Goal: Transaction & Acquisition: Purchase product/service

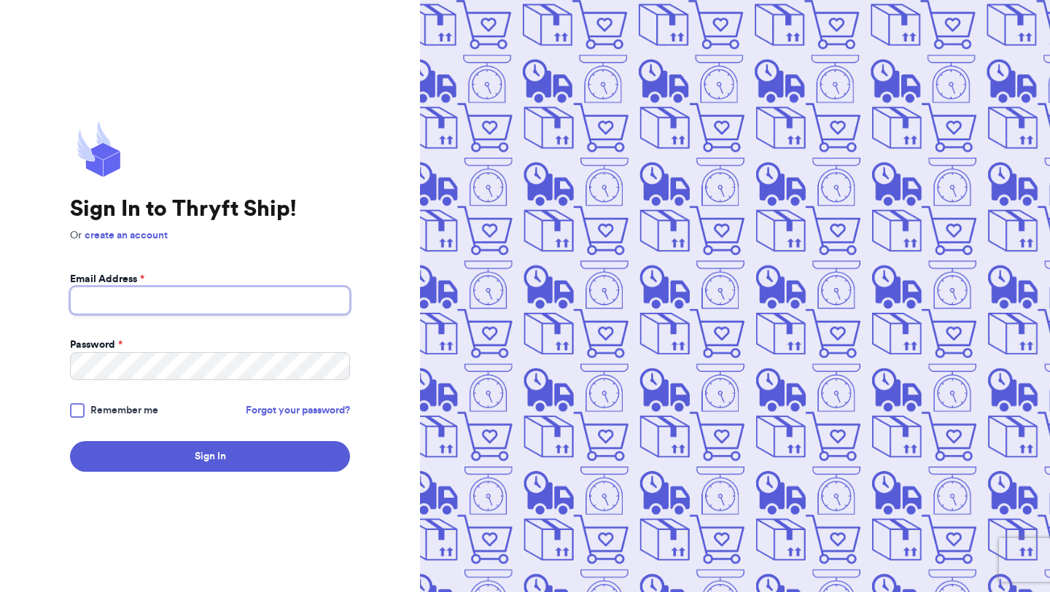
click at [177, 311] on input "Email Address *" at bounding box center [210, 301] width 280 height 28
type input "vonee.montague@gmail.com"
click at [76, 404] on div at bounding box center [77, 410] width 15 height 15
click at [0, 0] on input "Remember me" at bounding box center [0, 0] width 0 height 0
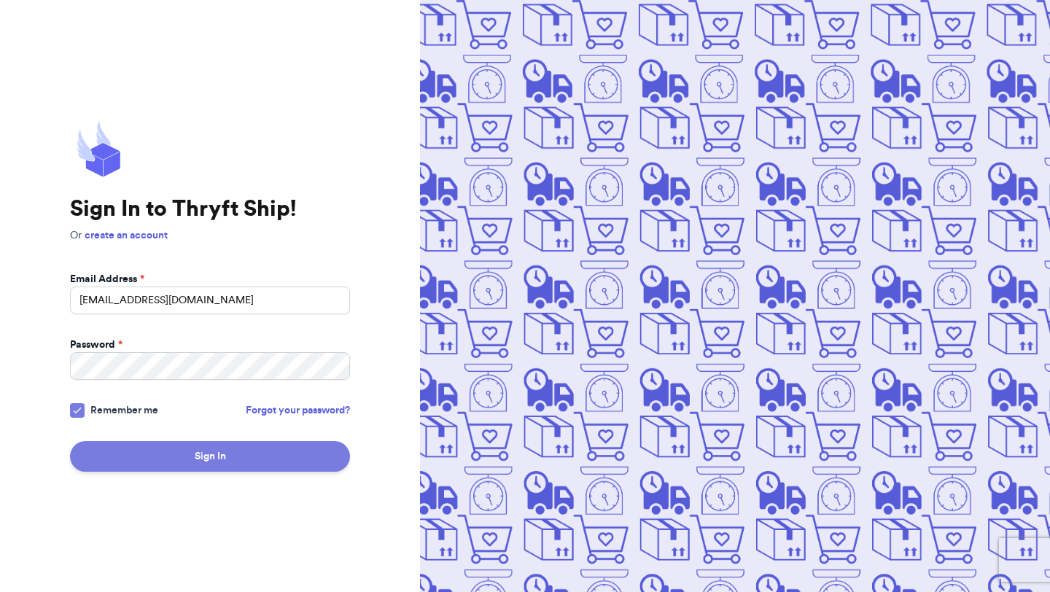
click at [93, 449] on button "Sign In" at bounding box center [210, 456] width 280 height 31
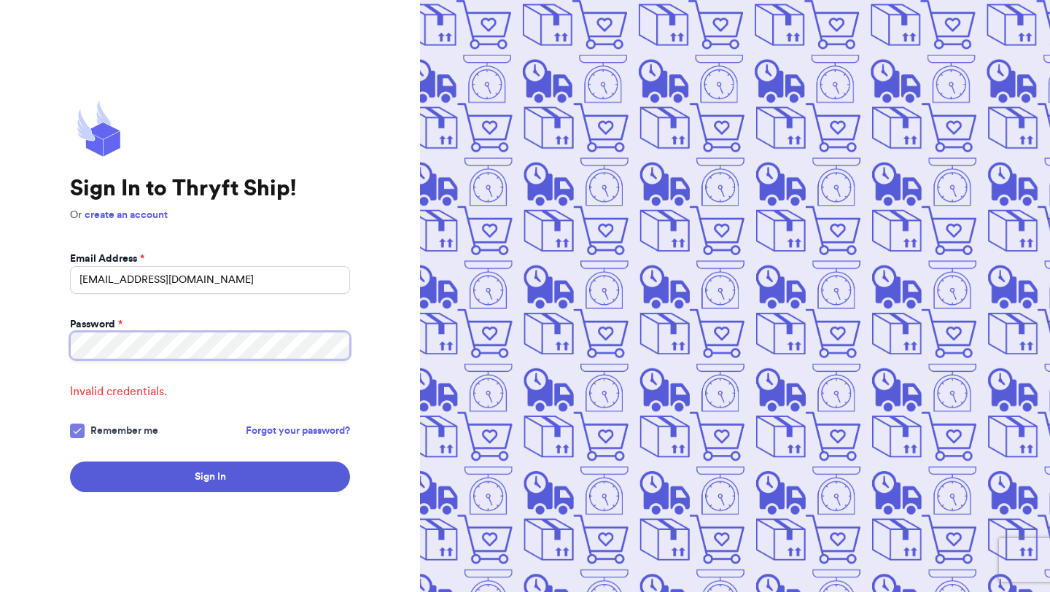
click at [70, 462] on button "Sign In" at bounding box center [210, 477] width 280 height 31
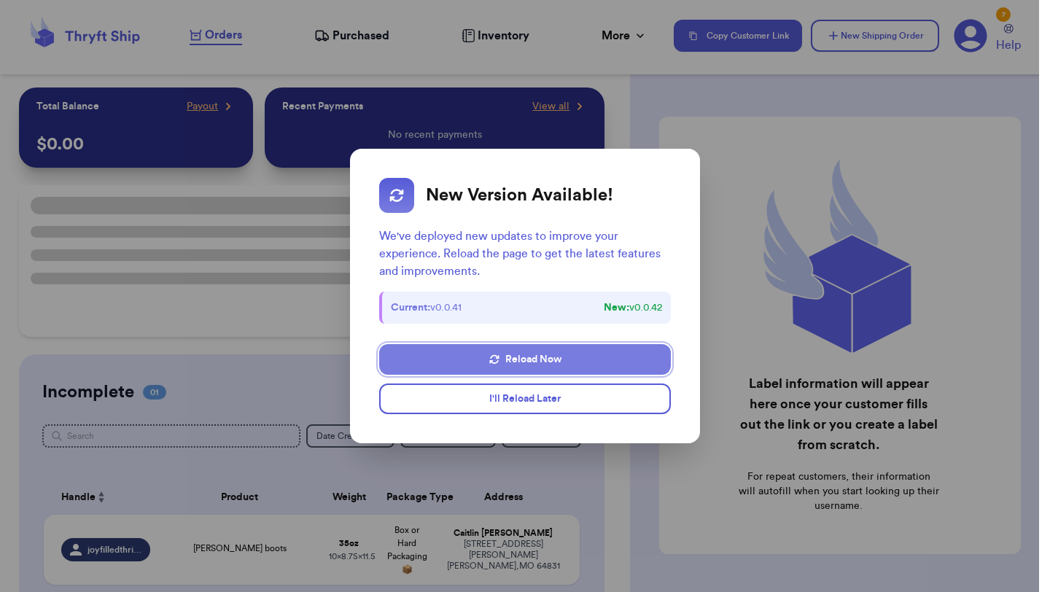
click at [498, 365] on button "Reload Now" at bounding box center [525, 359] width 292 height 31
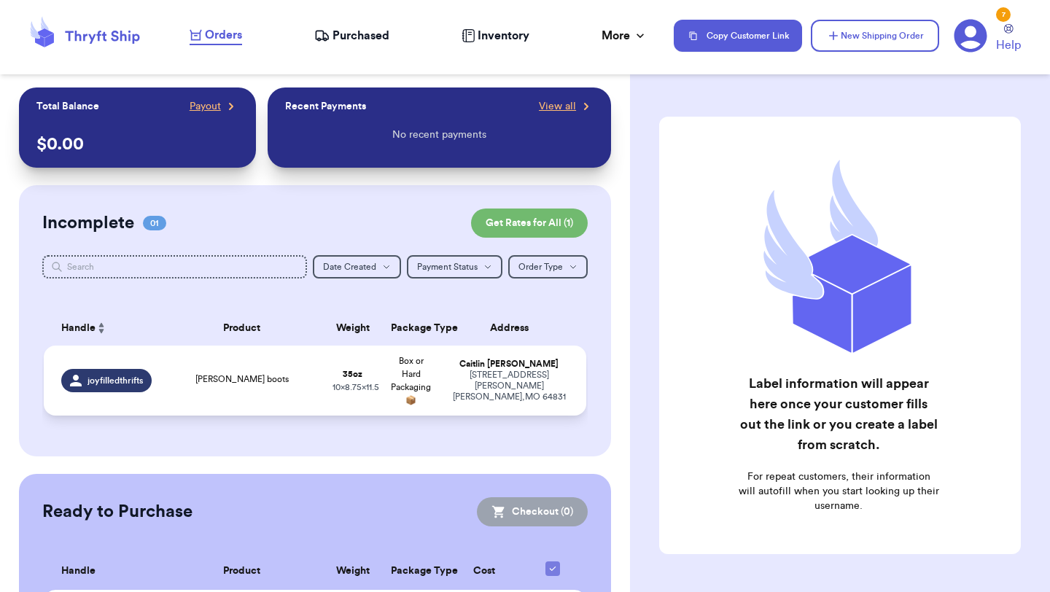
click at [498, 378] on div "[STREET_ADDRESS][PERSON_NAME]" at bounding box center [509, 386] width 120 height 33
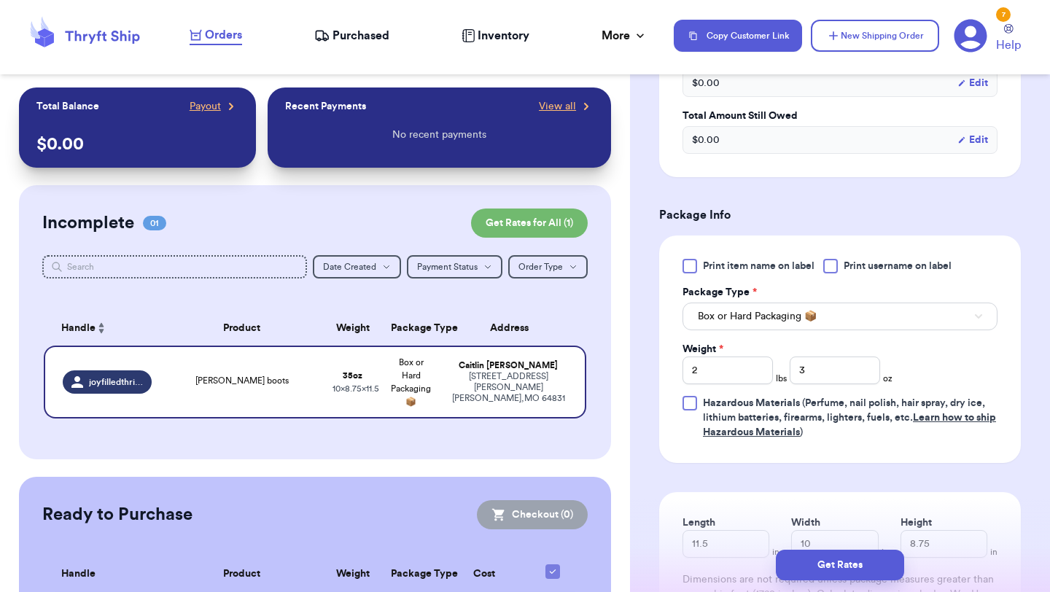
scroll to position [533, 0]
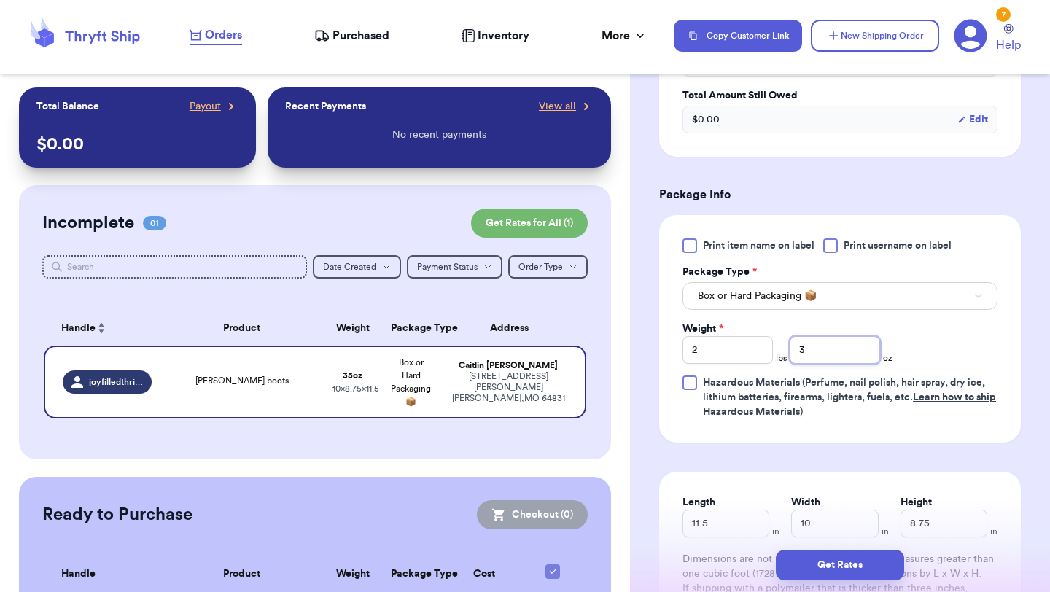
click at [844, 336] on input "3" at bounding box center [835, 350] width 90 height 28
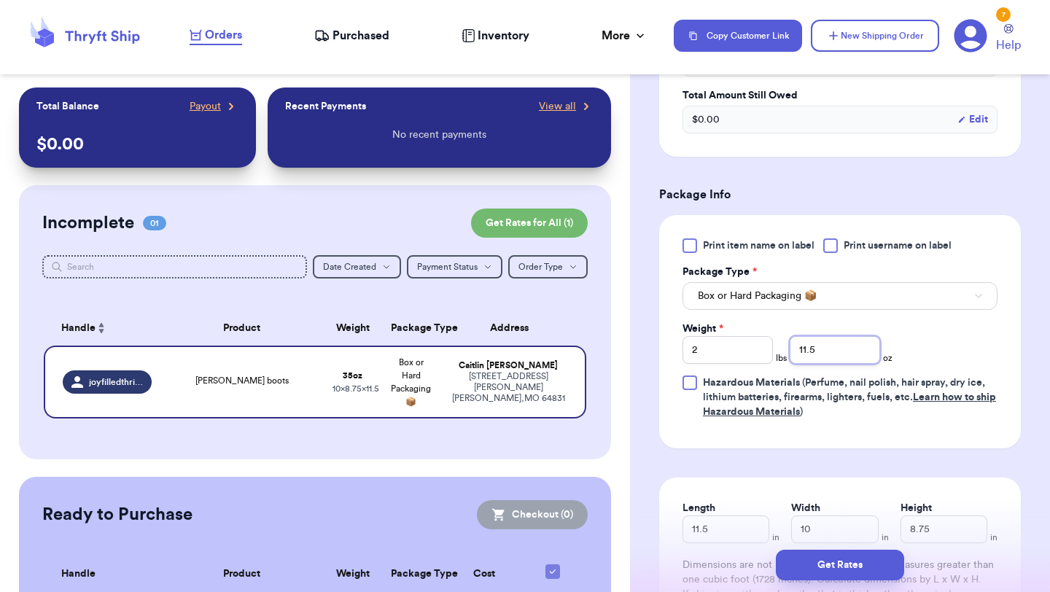
type input "11.5"
click at [988, 332] on div "Print item name on label Print username on label Package Type * Box or Hard Pac…" at bounding box center [840, 329] width 315 height 181
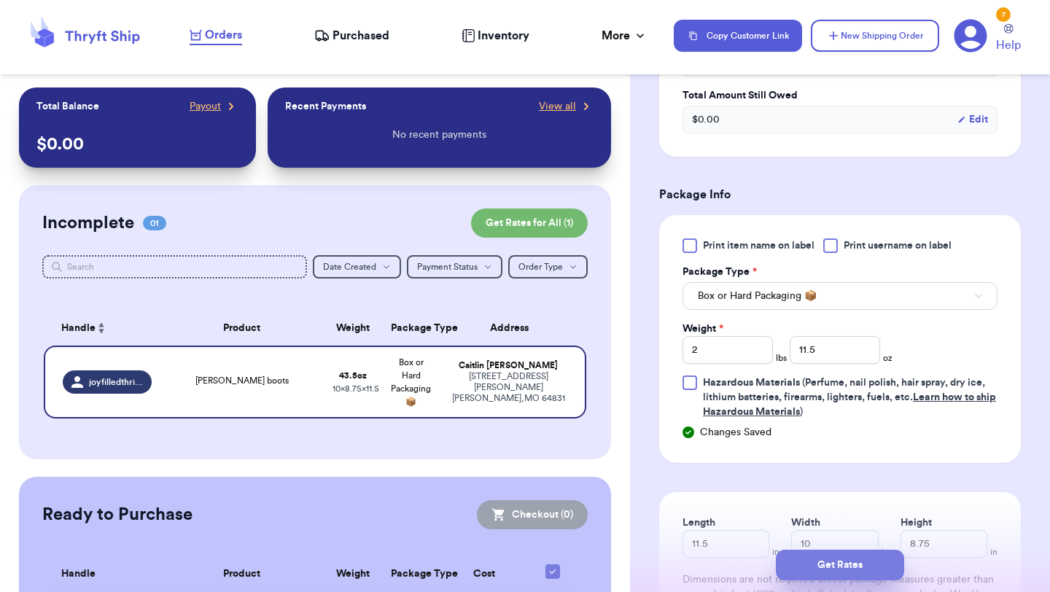
click at [838, 565] on button "Get Rates" at bounding box center [840, 565] width 128 height 31
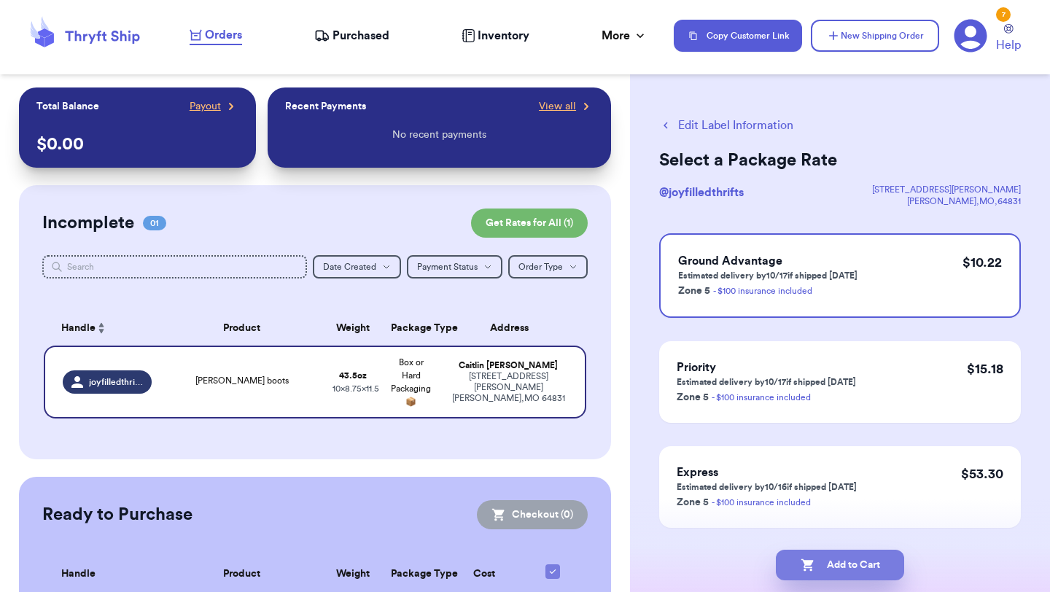
click at [841, 567] on button "Add to Cart" at bounding box center [840, 565] width 128 height 31
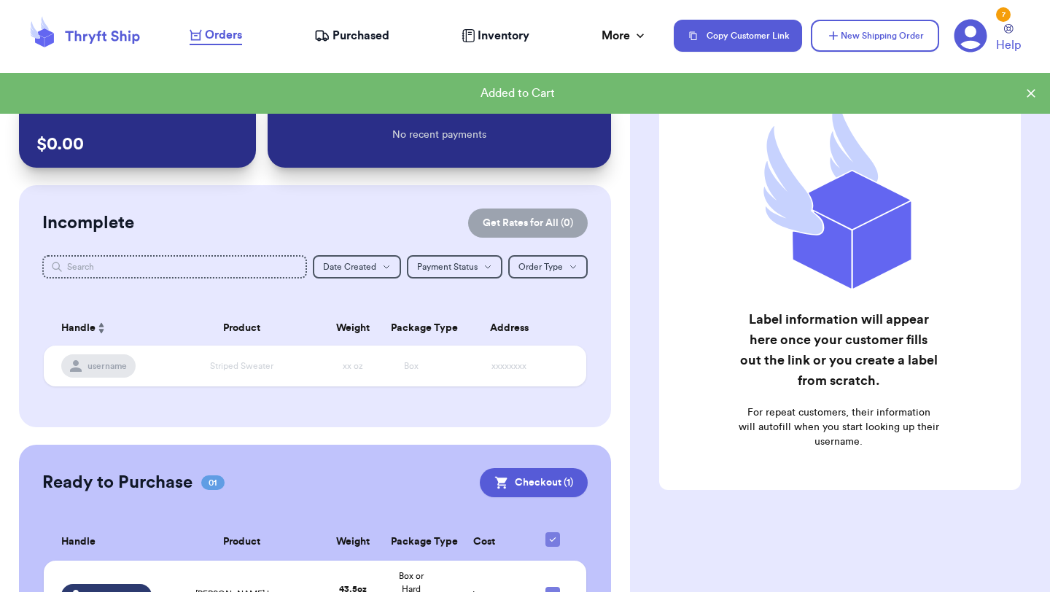
scroll to position [96, 0]
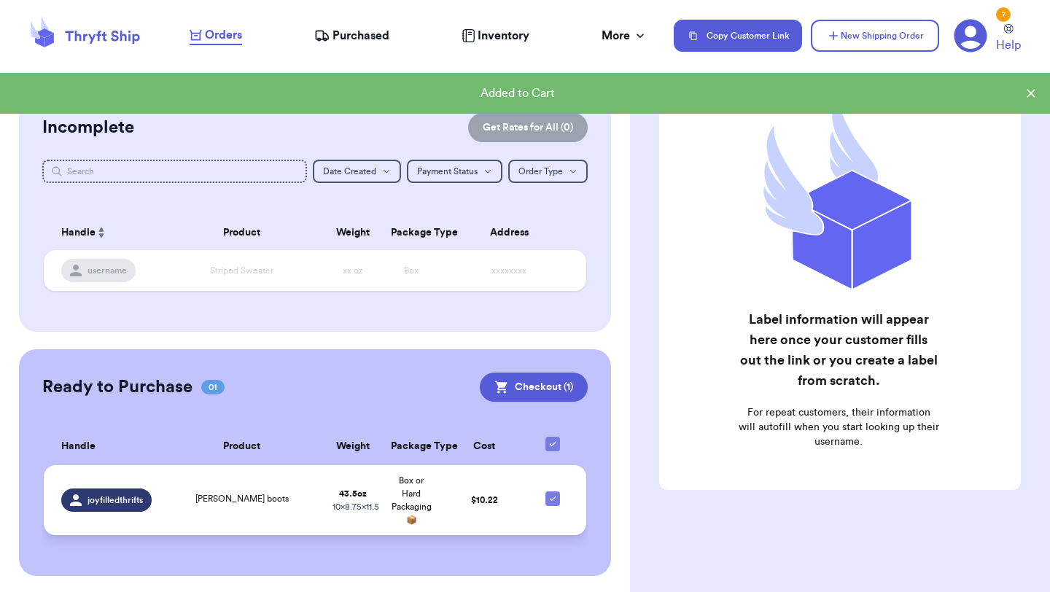
click at [268, 488] on td "[PERSON_NAME] boots" at bounding box center [241, 500] width 163 height 70
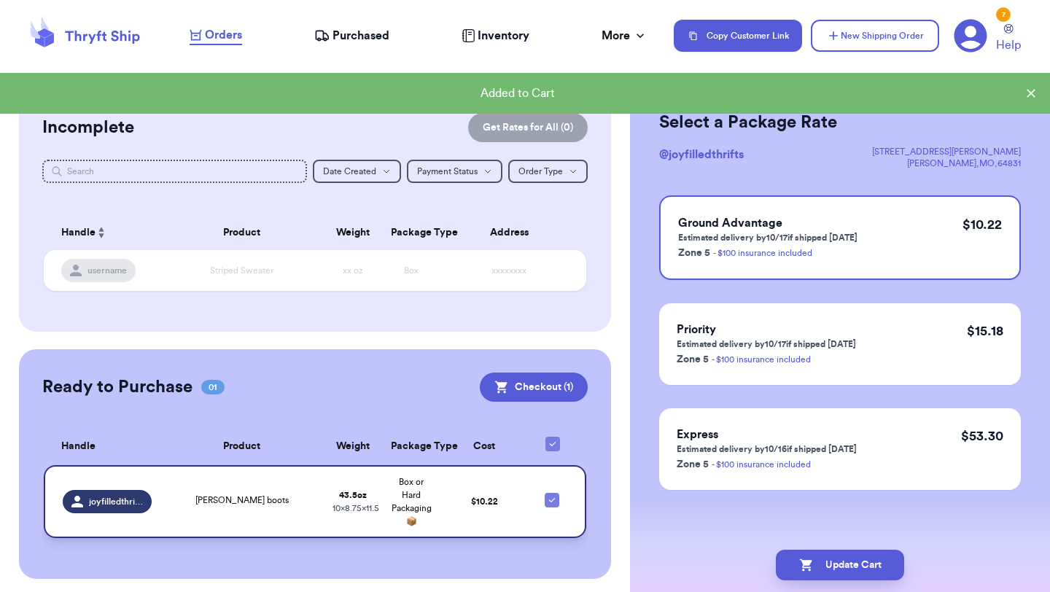
scroll to position [38, 0]
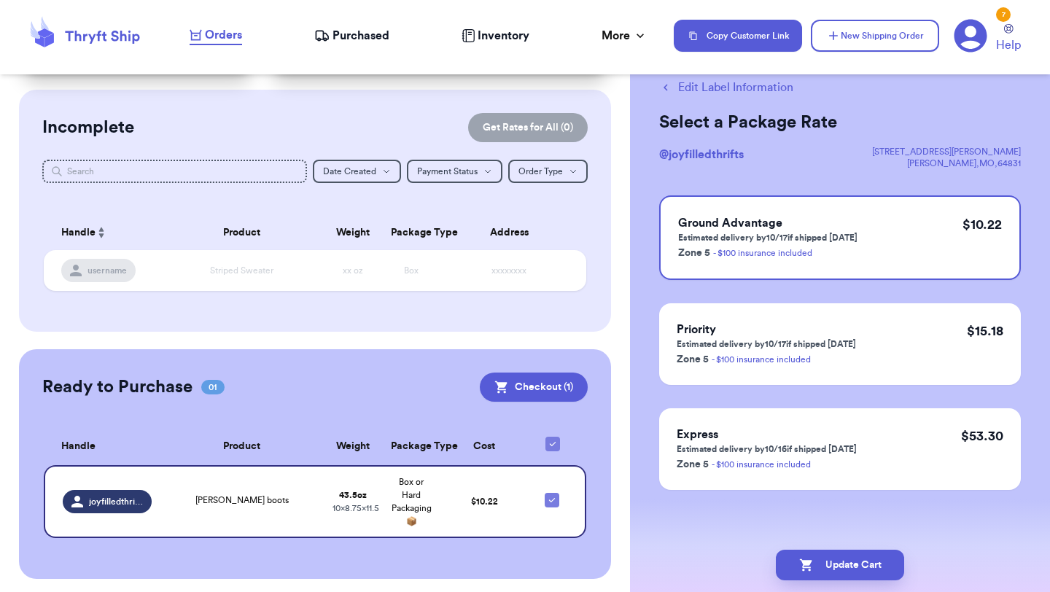
click at [738, 91] on button "Edit Label Information" at bounding box center [726, 88] width 134 height 18
checkbox input "false"
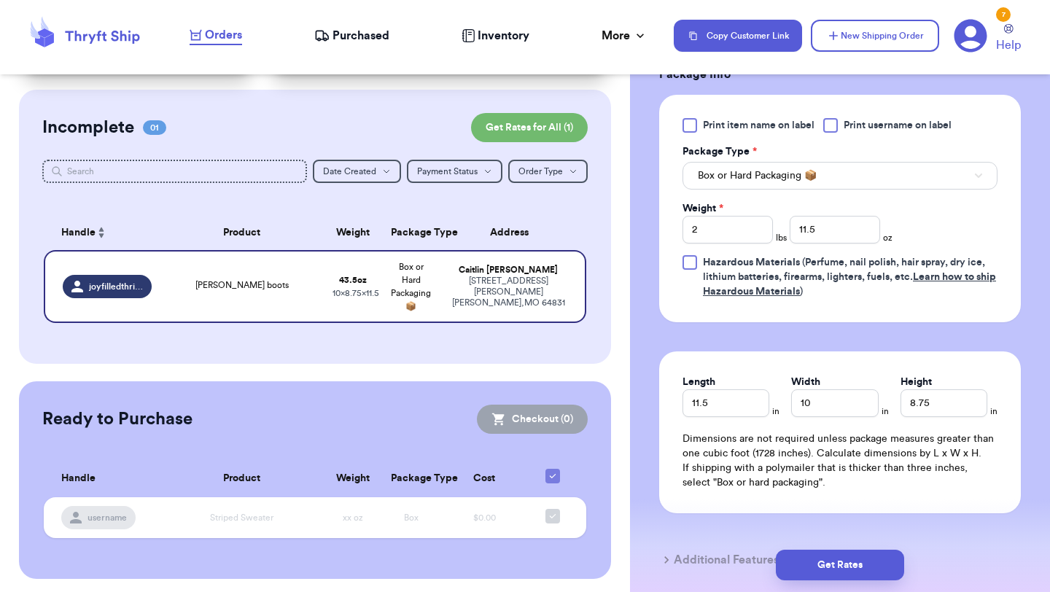
scroll to position [735, 0]
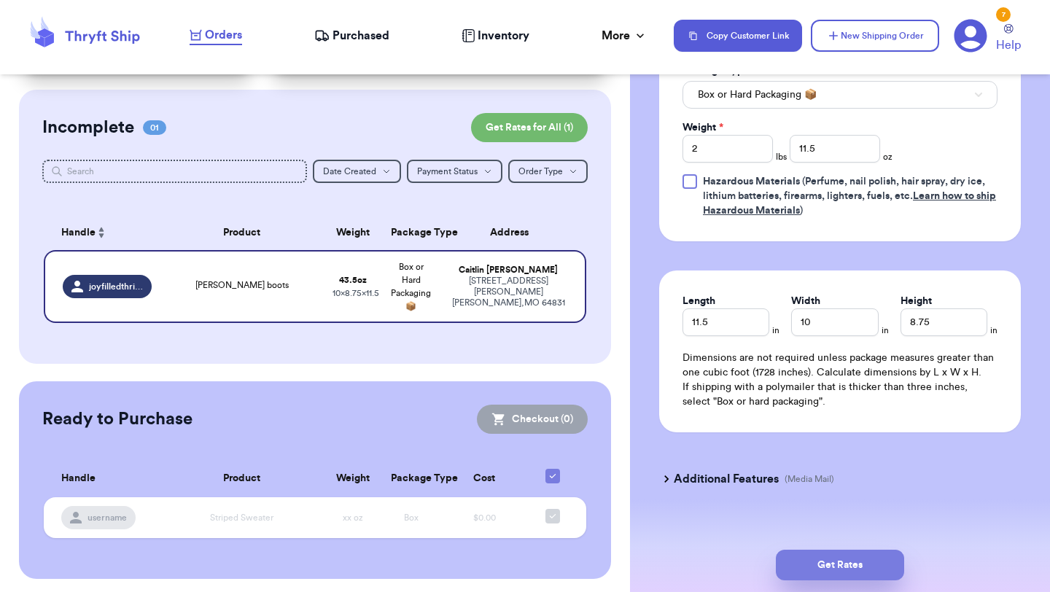
click at [830, 553] on button "Get Rates" at bounding box center [840, 565] width 128 height 31
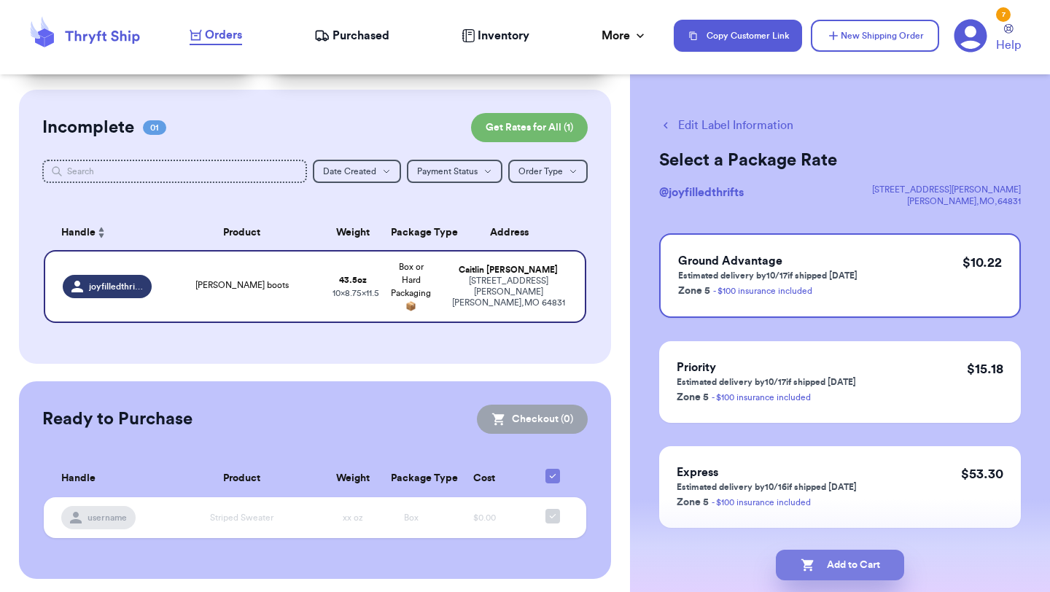
click at [786, 577] on button "Add to Cart" at bounding box center [840, 565] width 128 height 31
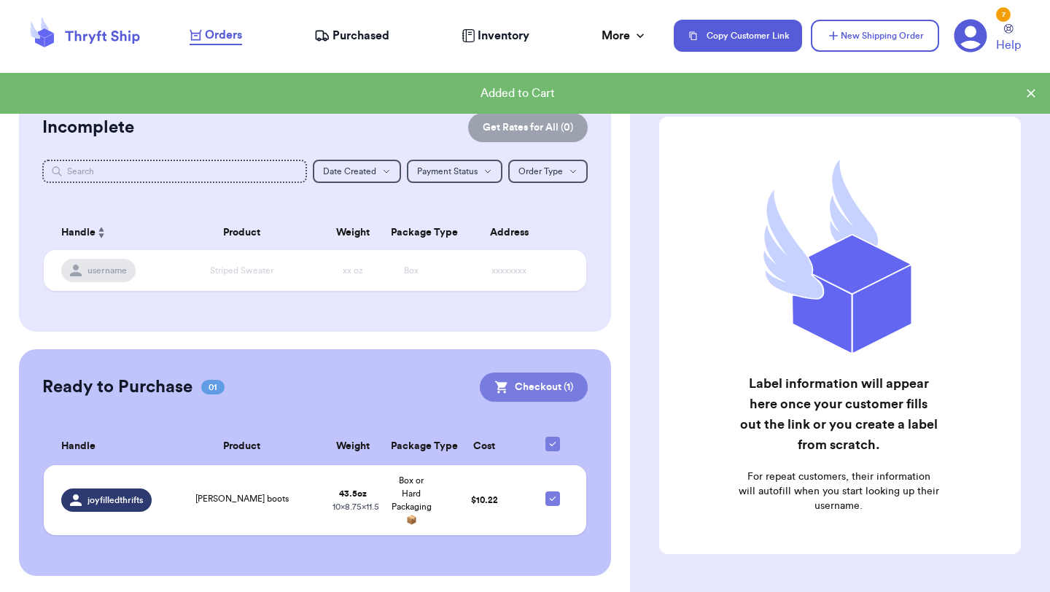
click at [560, 390] on button "Checkout ( 1 )" at bounding box center [534, 387] width 108 height 29
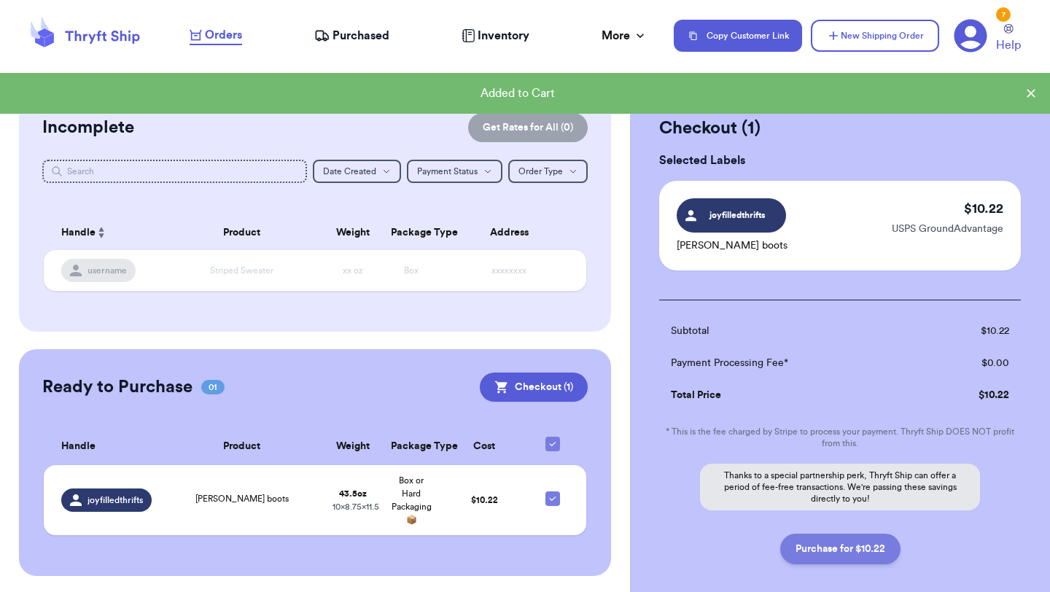
click at [856, 554] on button "Purchase for $10.22" at bounding box center [841, 549] width 120 height 31
checkbox input "false"
checkbox input "true"
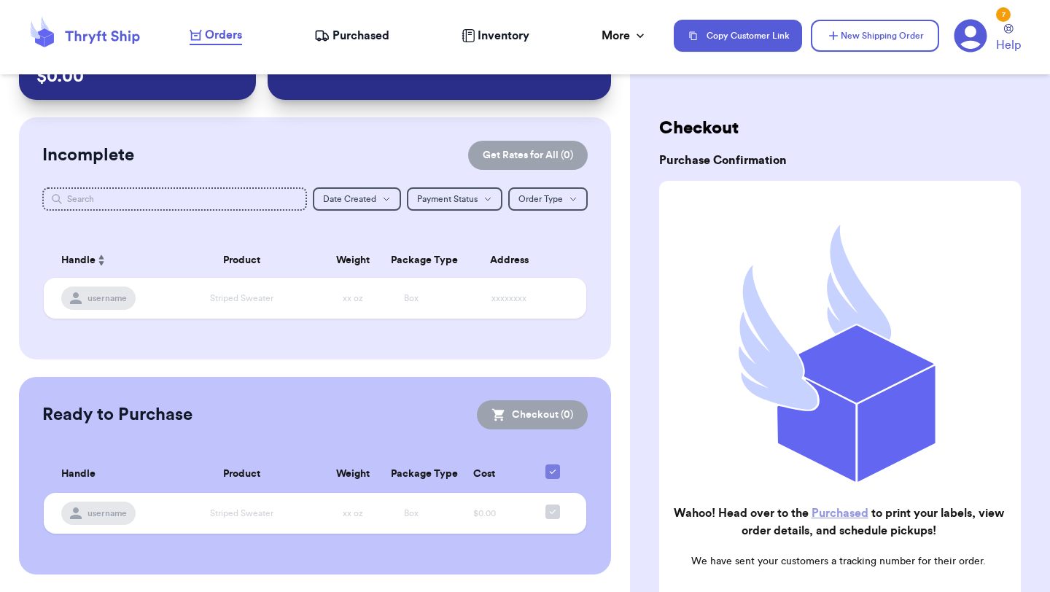
scroll to position [66, 0]
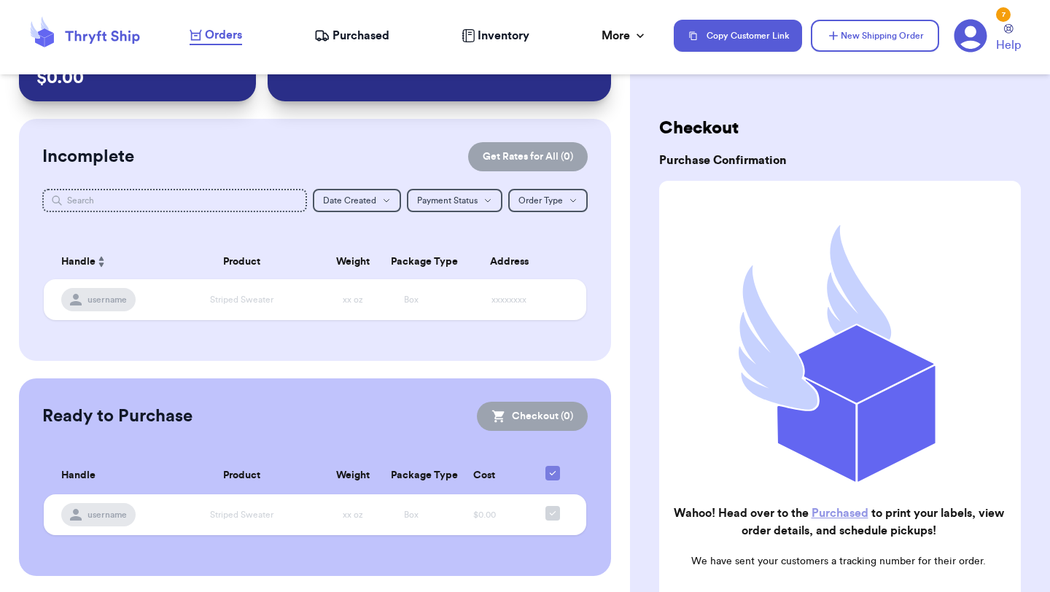
click at [322, 68] on header "Orders Purchased Inventory More Stats Completed Orders Payments Payouts Copy Cu…" at bounding box center [525, 37] width 1050 height 74
click at [337, 36] on span "Purchased" at bounding box center [361, 36] width 57 height 18
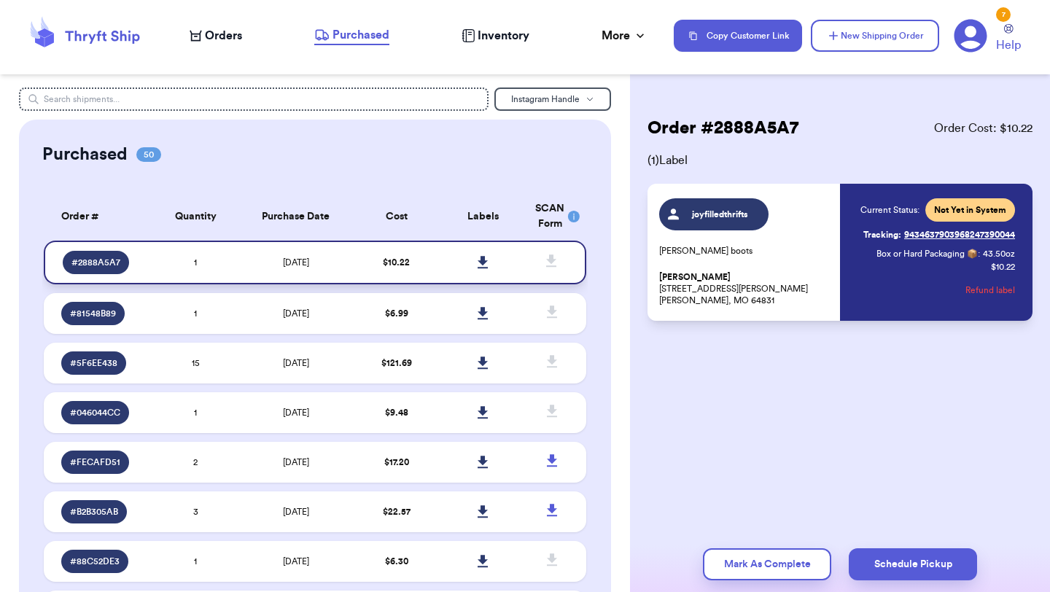
click at [481, 267] on icon at bounding box center [483, 262] width 10 height 12
